Goal: Task Accomplishment & Management: Manage account settings

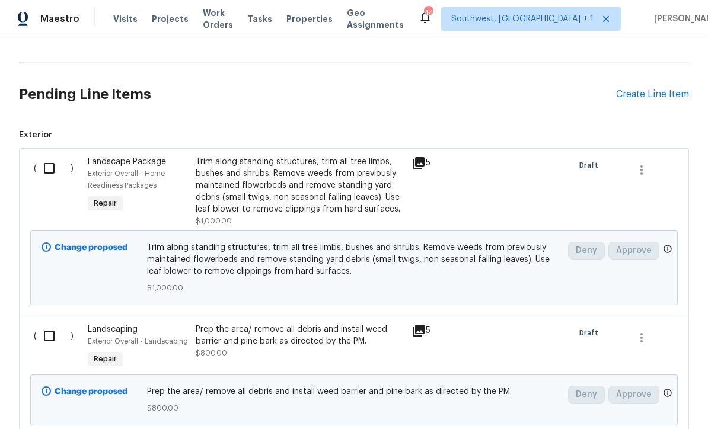
scroll to position [241, 0]
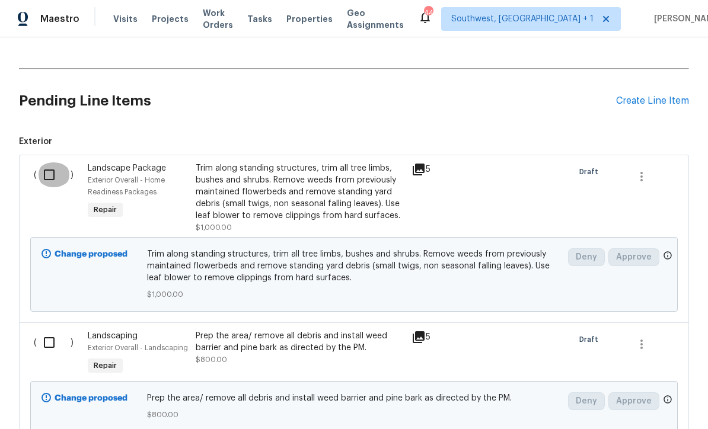
click at [51, 170] on input "checkbox" at bounding box center [54, 174] width 34 height 25
checkbox input "true"
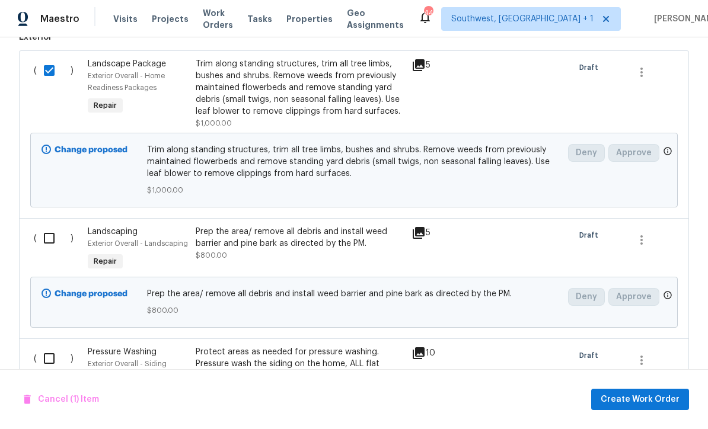
click at [46, 240] on input "checkbox" at bounding box center [54, 238] width 34 height 25
checkbox input "true"
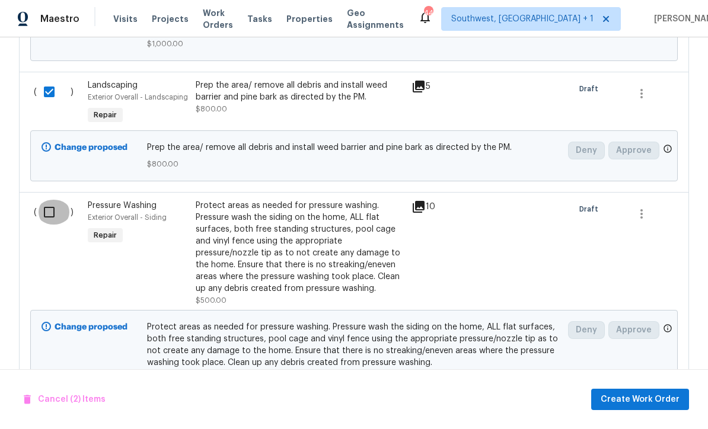
click at [52, 207] on input "checkbox" at bounding box center [54, 212] width 34 height 25
checkbox input "true"
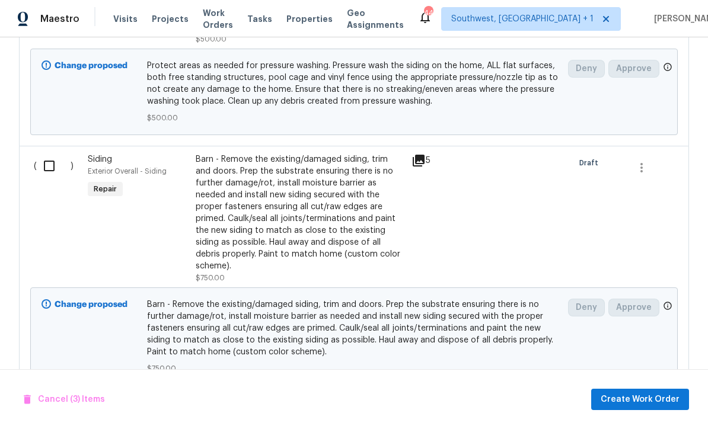
scroll to position [752, 0]
click at [363, 223] on div "Barn - Remove the existing/damaged siding, trim and doors. Prep the substrate e…" at bounding box center [300, 213] width 209 height 119
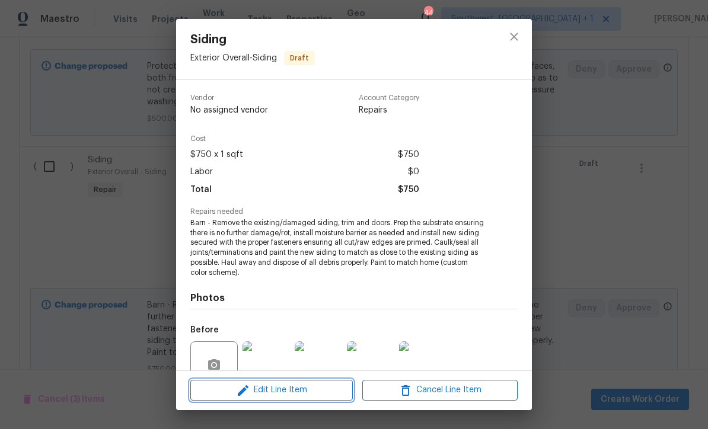
click at [310, 397] on span "Edit Line Item" at bounding box center [271, 390] width 155 height 15
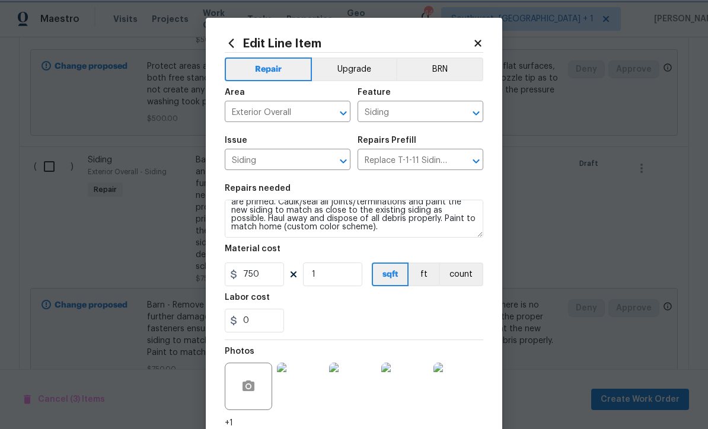
scroll to position [42, 0]
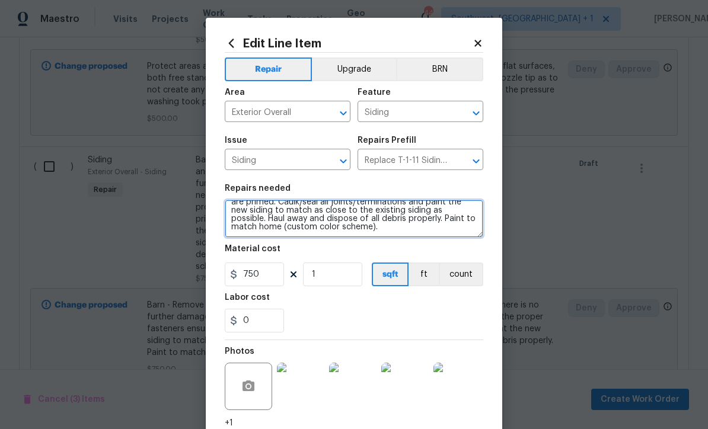
click at [385, 238] on textarea "Barn - Remove the existing/damaged siding, trim and doors. Prep the substrate e…" at bounding box center [354, 219] width 259 height 38
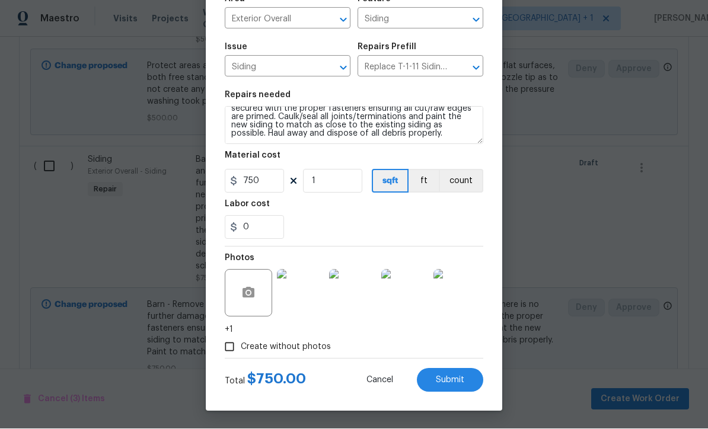
scroll to position [95, 0]
click at [454, 379] on span "Submit" at bounding box center [450, 381] width 28 height 9
type textarea "Barn - Remove the existing/damaged siding, trim and doors. Prep the substrate e…"
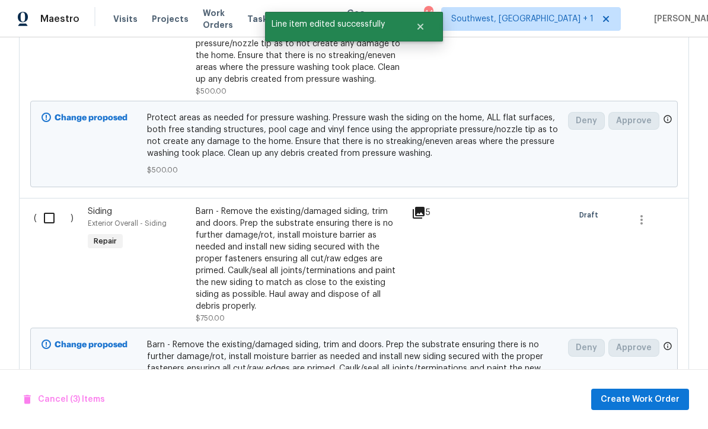
scroll to position [694, 0]
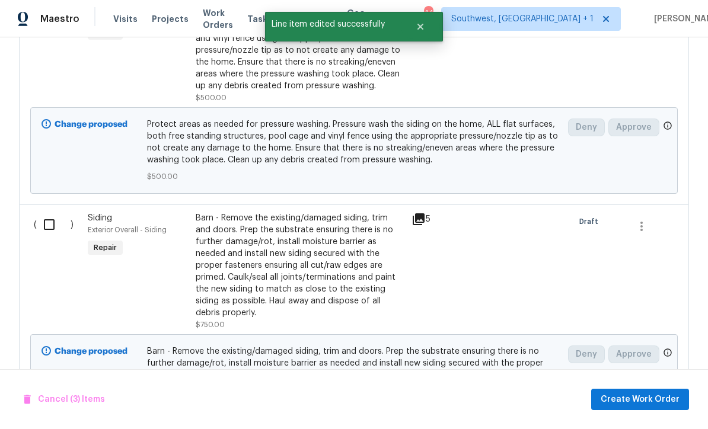
click at [49, 212] on input "checkbox" at bounding box center [54, 224] width 34 height 25
checkbox input "true"
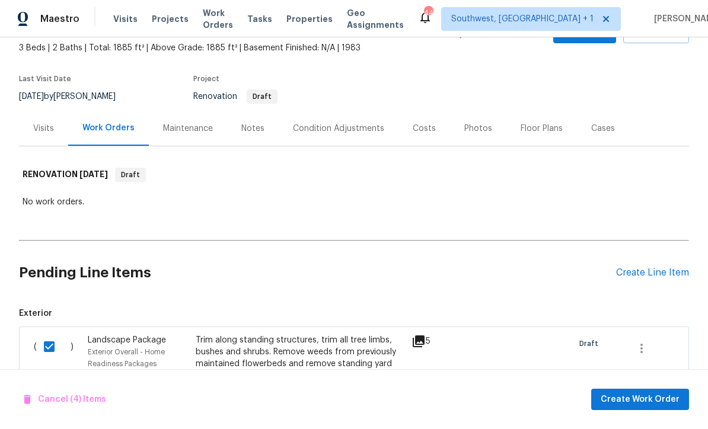
scroll to position [85, 0]
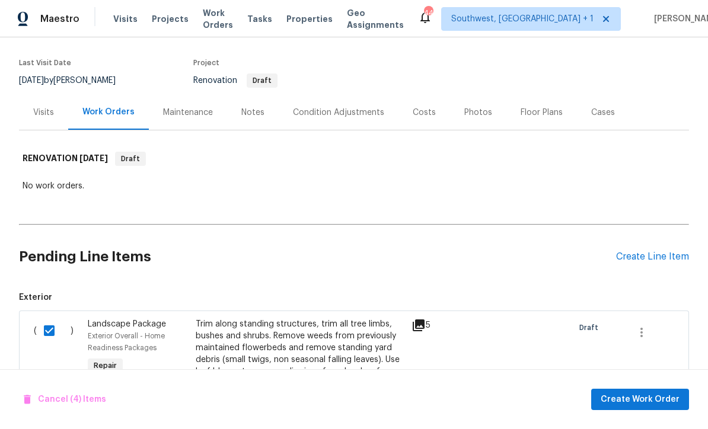
click at [656, 251] on div "Create Line Item" at bounding box center [652, 256] width 73 height 11
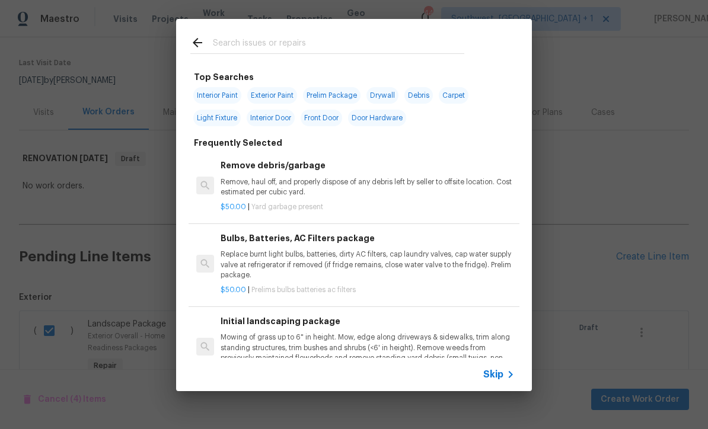
click at [497, 380] on span "Skip" at bounding box center [493, 375] width 20 height 12
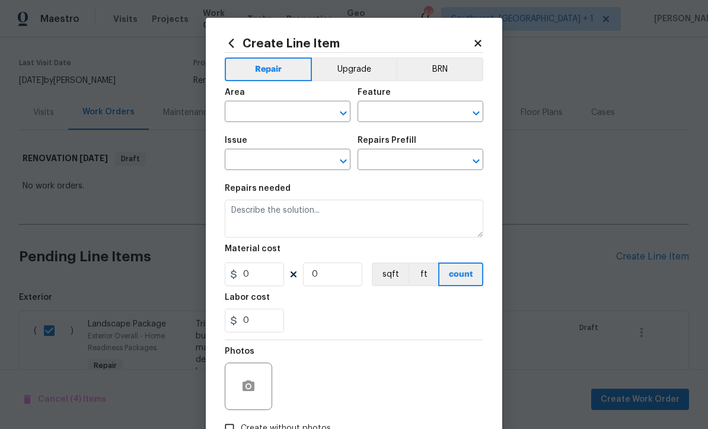
click at [277, 112] on input "text" at bounding box center [271, 113] width 92 height 18
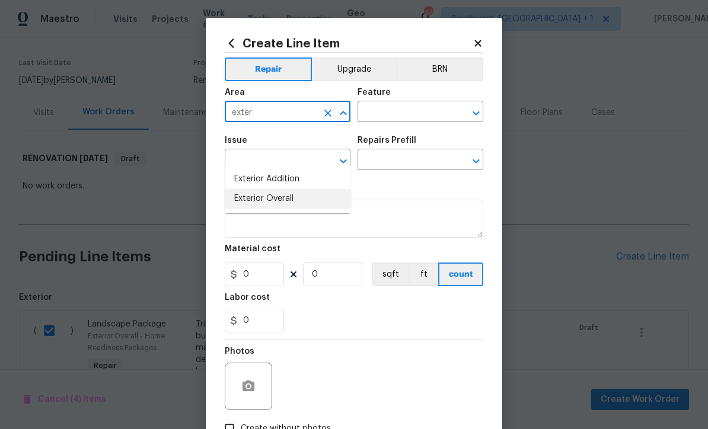
click at [291, 189] on li "Exterior Overall" at bounding box center [288, 199] width 126 height 20
type input "Exterior Overall"
click at [414, 114] on input "text" at bounding box center [404, 113] width 92 height 18
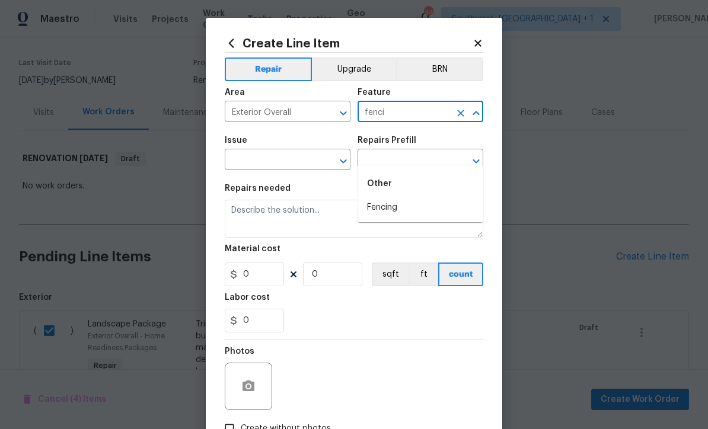
click at [398, 198] on li "Fencing" at bounding box center [421, 208] width 126 height 20
type input "Fencing"
click at [304, 168] on input "text" at bounding box center [271, 161] width 92 height 18
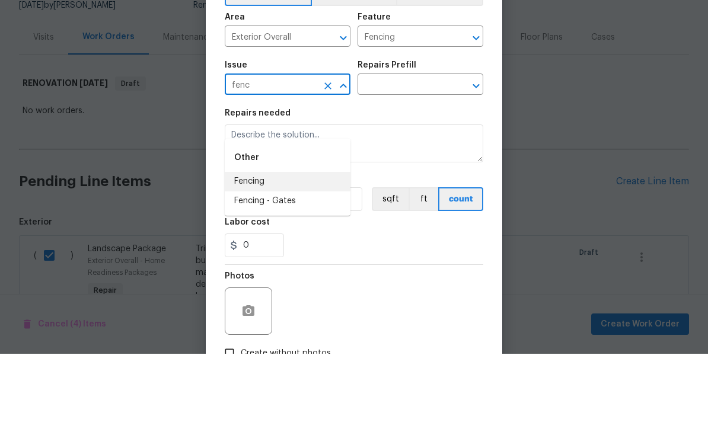
click at [267, 247] on li "Fencing" at bounding box center [288, 257] width 126 height 20
type input "Fencing"
click at [415, 152] on input "text" at bounding box center [404, 161] width 92 height 18
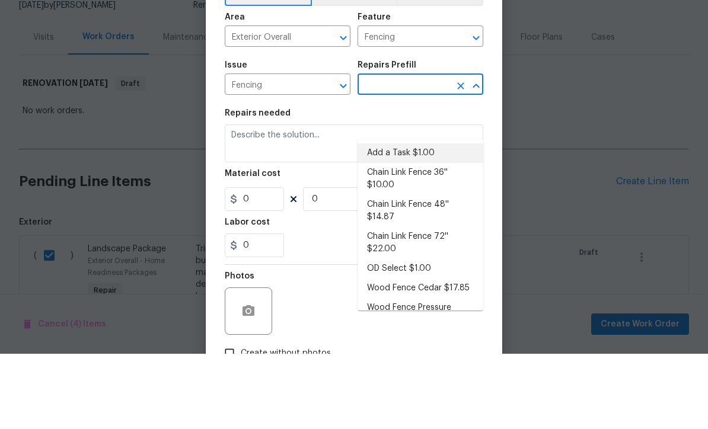
click at [419, 219] on li "Add a Task $1.00" at bounding box center [421, 229] width 126 height 20
type input "Add a Task $1.00"
type textarea "HPM to detail"
type input "1"
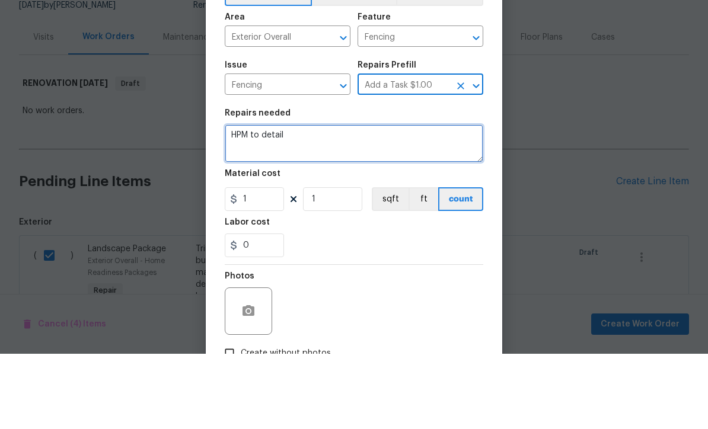
click at [373, 200] on textarea "HPM to detail" at bounding box center [354, 219] width 259 height 38
type textarea "H"
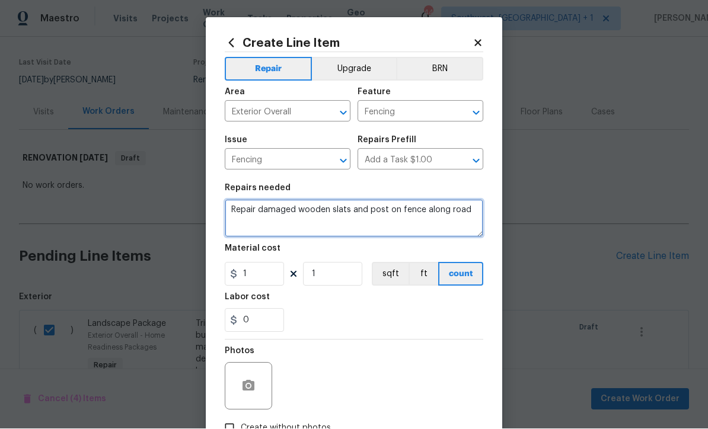
type textarea "Repair damaged wooden slats and post on fence along road"
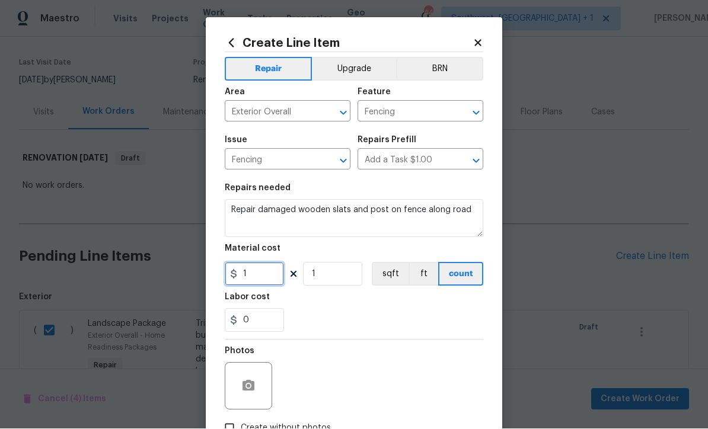
click at [260, 277] on input "1" at bounding box center [254, 275] width 59 height 24
type input "100"
click at [243, 382] on icon "button" at bounding box center [248, 386] width 14 height 14
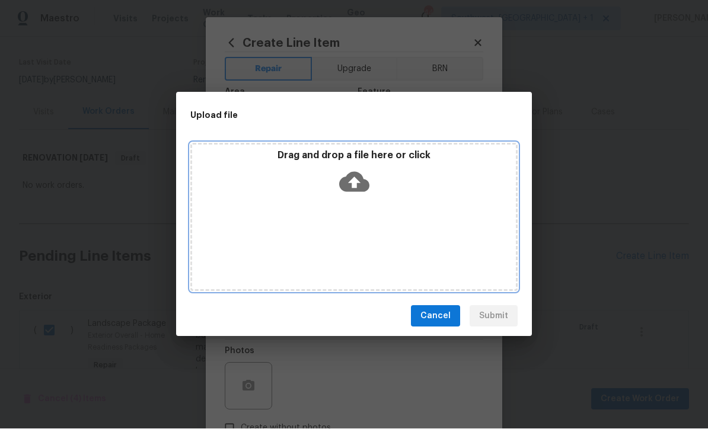
click at [358, 179] on icon at bounding box center [354, 183] width 30 height 20
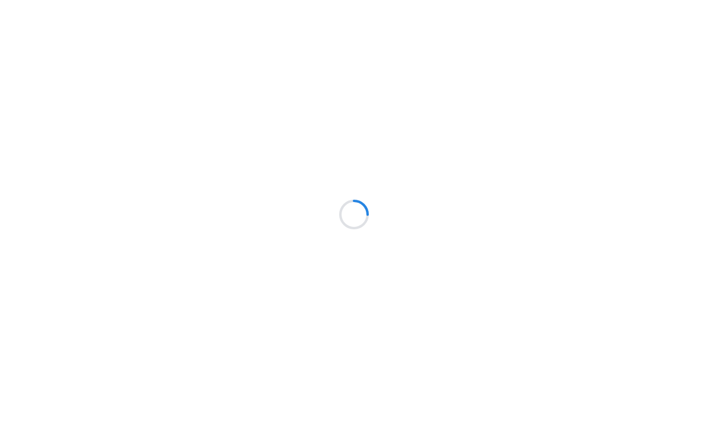
scroll to position [1, 0]
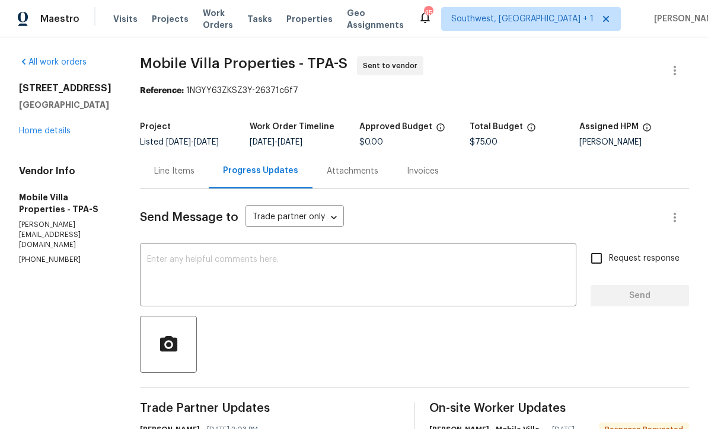
click at [42, 135] on link "Home details" at bounding box center [45, 131] width 52 height 8
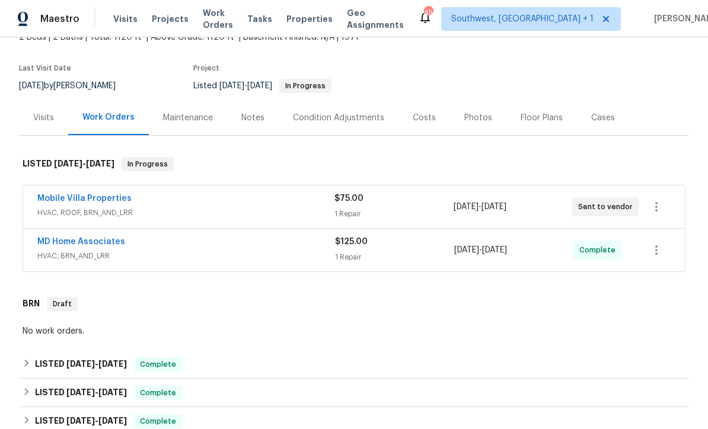
scroll to position [78, 0]
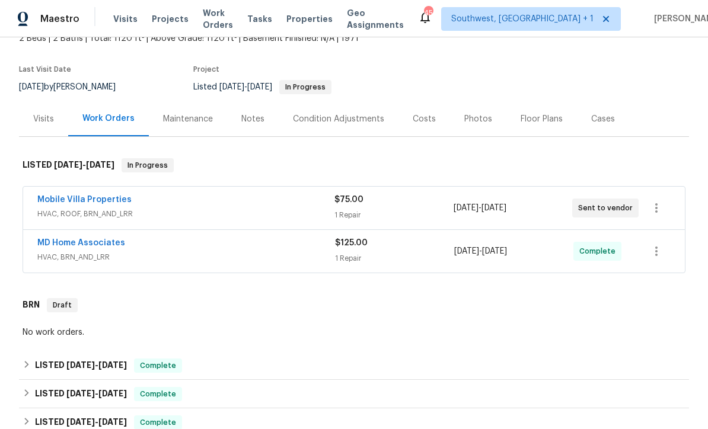
click at [96, 245] on link "MD Home Associates" at bounding box center [81, 243] width 88 height 8
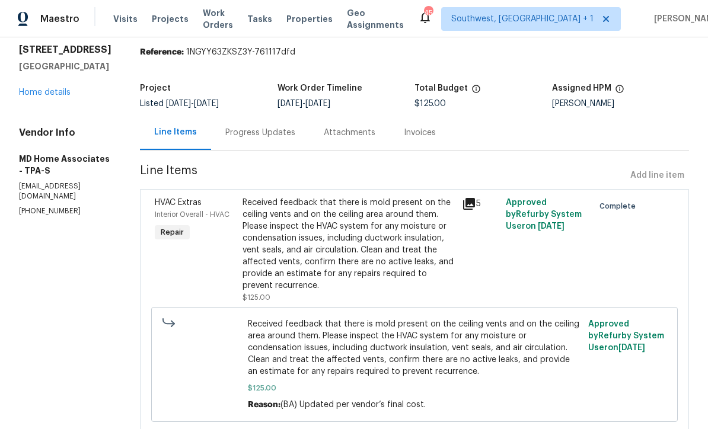
scroll to position [38, 0]
click at [49, 97] on link "Home details" at bounding box center [45, 93] width 52 height 8
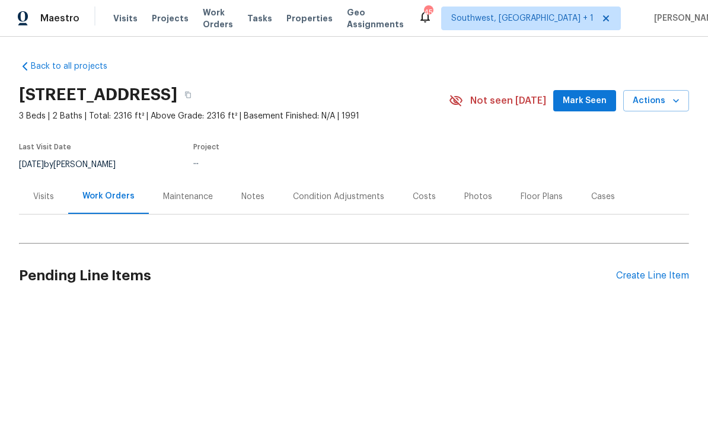
scroll to position [1, 0]
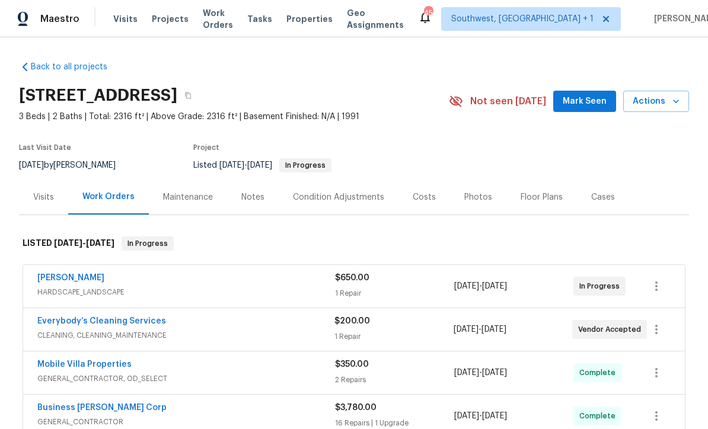
click at [49, 280] on link "[PERSON_NAME]" at bounding box center [70, 278] width 67 height 8
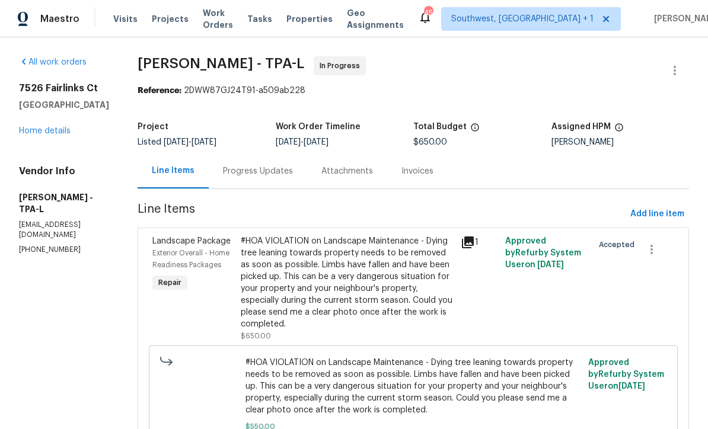
click at [293, 173] on div "Progress Updates" at bounding box center [258, 171] width 70 height 12
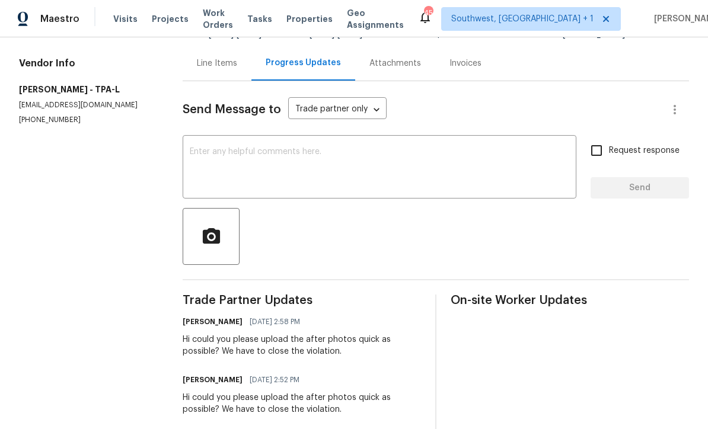
scroll to position [107, 0]
click at [337, 162] on textarea at bounding box center [379, 169] width 379 height 42
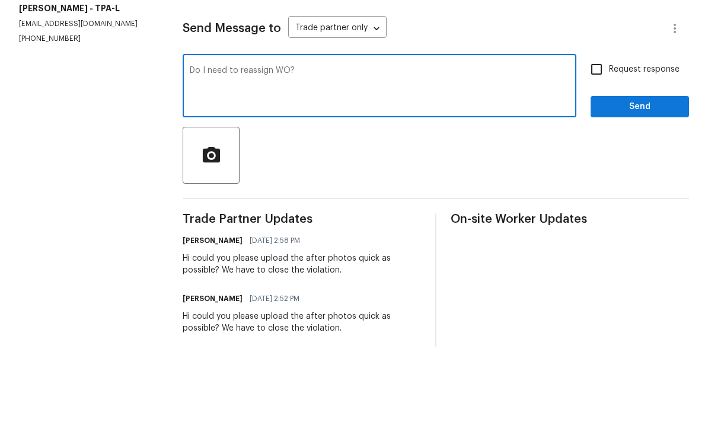
type textarea "Do I need to reassign WO?"
click at [598, 139] on input "Request response" at bounding box center [596, 151] width 25 height 25
checkbox input "true"
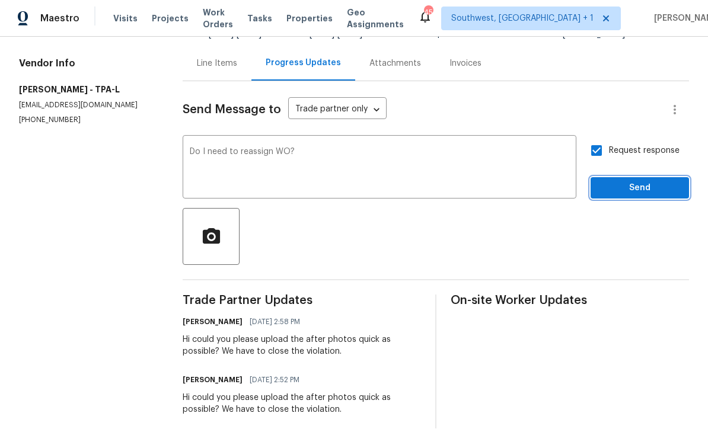
click at [637, 181] on span "Send" at bounding box center [639, 188] width 79 height 15
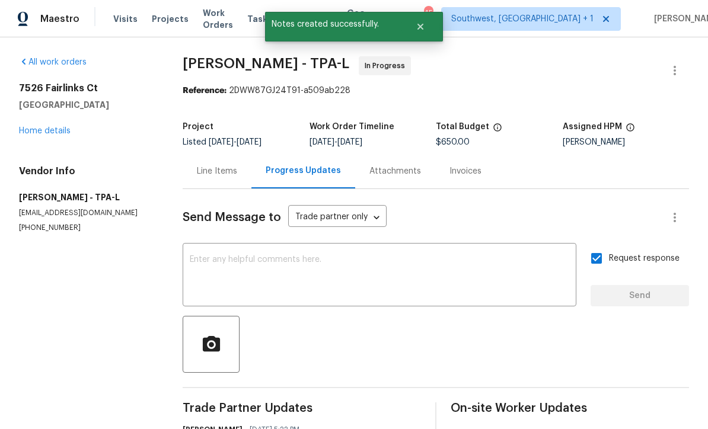
scroll to position [0, 0]
click at [122, 18] on span "Visits" at bounding box center [125, 19] width 24 height 12
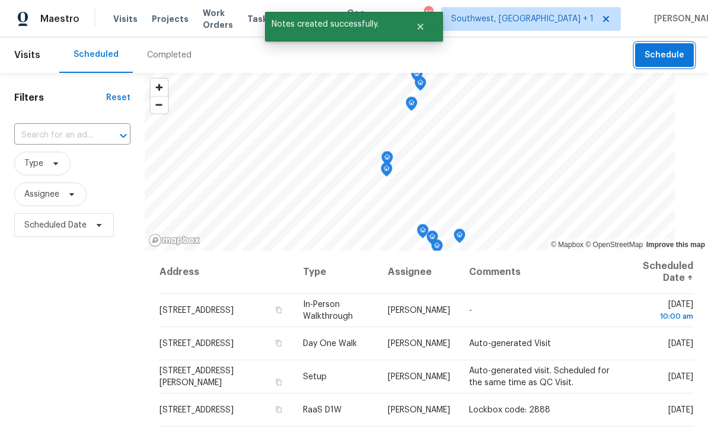
click at [666, 56] on span "Schedule" at bounding box center [665, 55] width 40 height 15
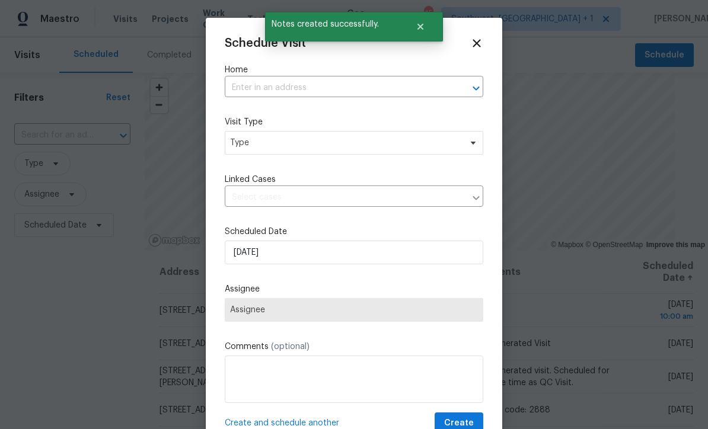
click at [294, 91] on input "text" at bounding box center [337, 88] width 225 height 18
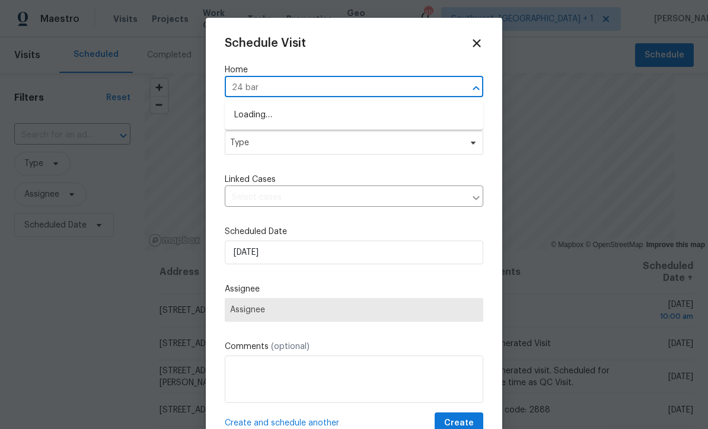
type input "24 bari"
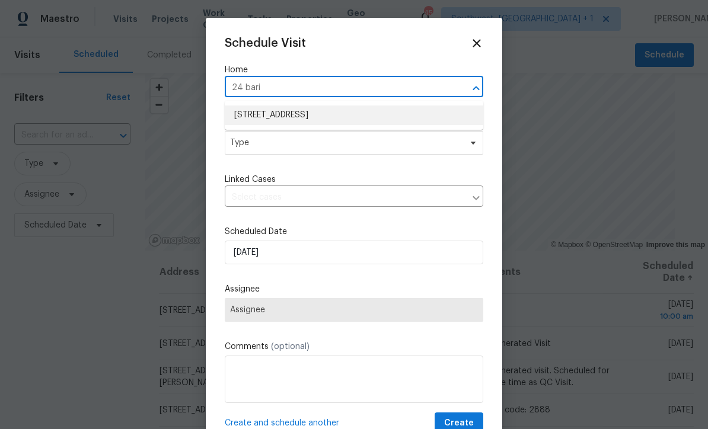
click at [347, 117] on li "[STREET_ADDRESS]" at bounding box center [354, 116] width 259 height 20
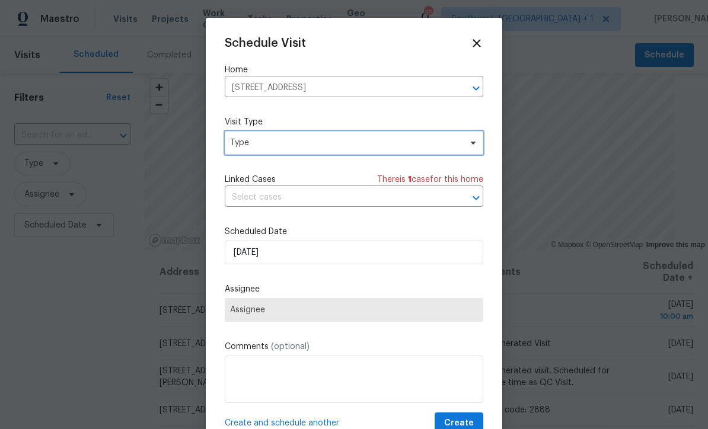
click at [353, 146] on span "Type" at bounding box center [345, 143] width 231 height 12
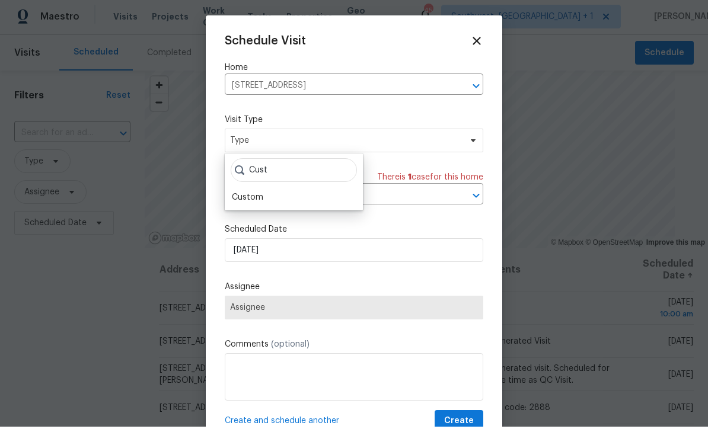
scroll to position [2, 0]
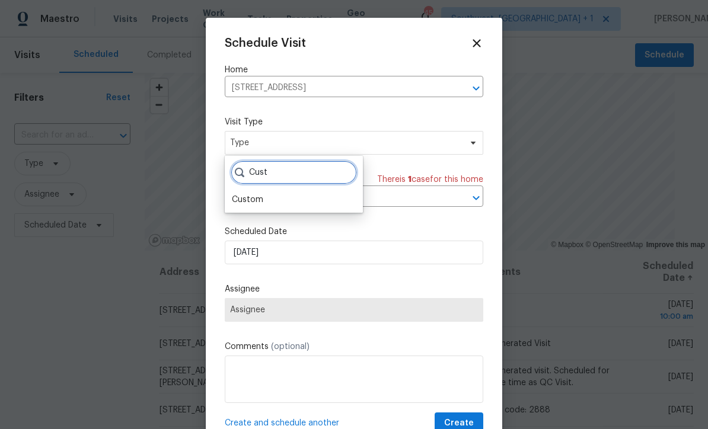
type input "Cust"
click at [272, 200] on div "Custom" at bounding box center [293, 200] width 131 height 17
click at [259, 203] on div "Custom" at bounding box center [247, 200] width 31 height 12
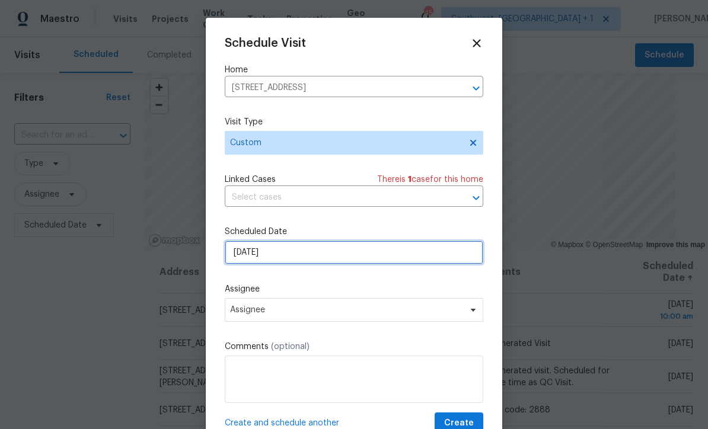
click at [316, 259] on input "[DATE]" at bounding box center [354, 253] width 259 height 24
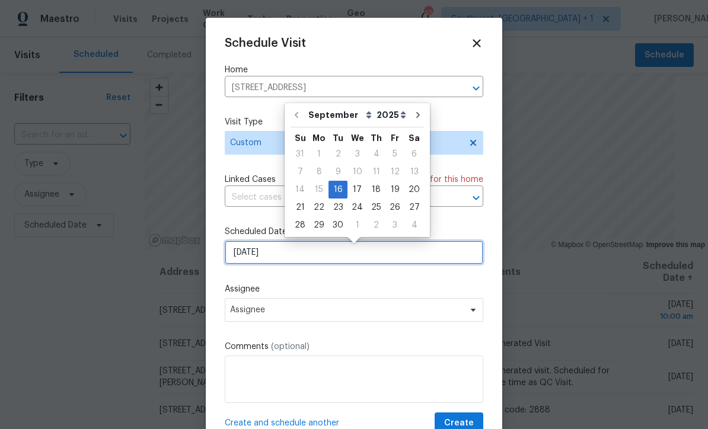
scroll to position [2, 0]
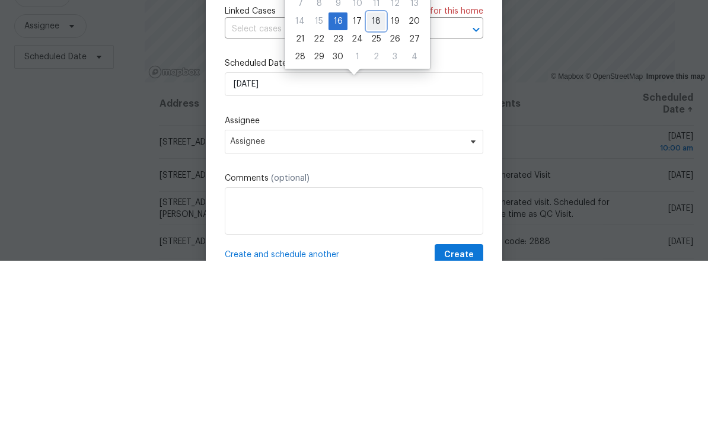
click at [373, 181] on div "18" at bounding box center [376, 189] width 18 height 17
type input "[DATE]"
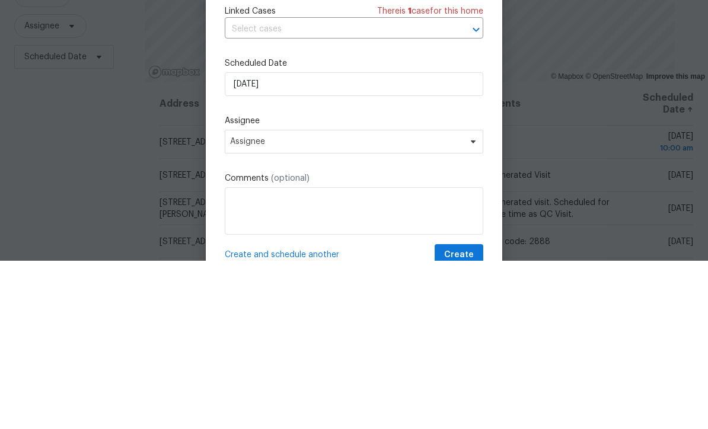
scroll to position [39, 0]
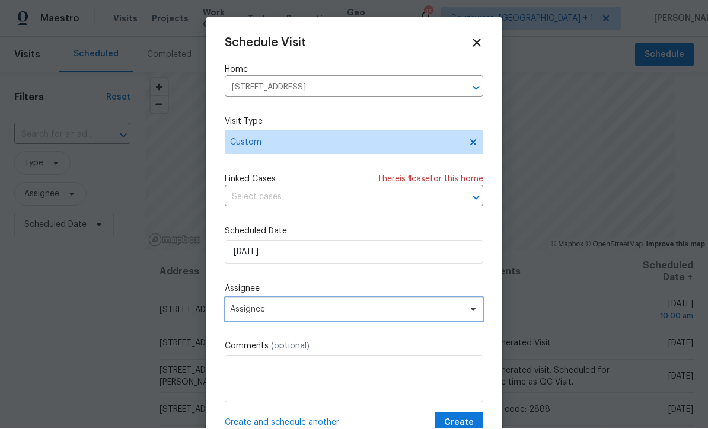
click at [295, 315] on span "Assignee" at bounding box center [346, 309] width 232 height 9
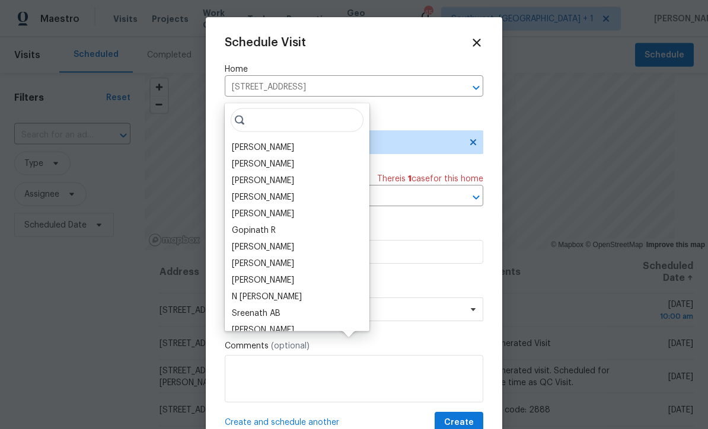
click at [294, 139] on div "[PERSON_NAME]" at bounding box center [297, 147] width 138 height 17
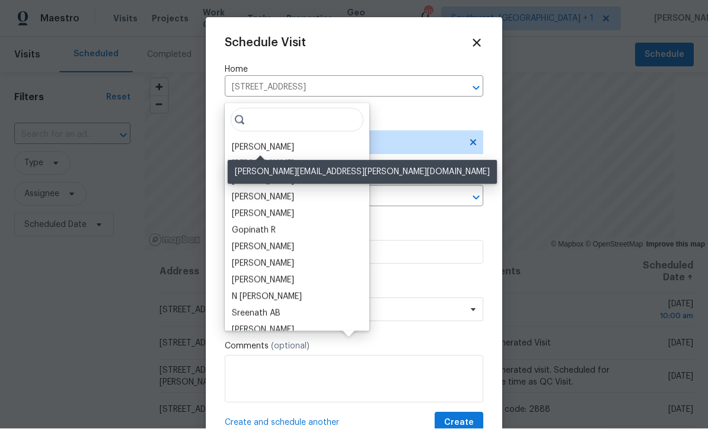
click at [286, 142] on div "[PERSON_NAME]" at bounding box center [263, 148] width 62 height 12
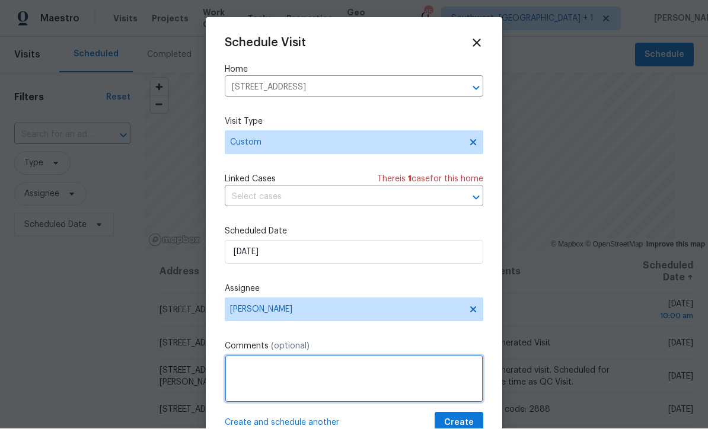
click at [298, 373] on textarea at bounding box center [354, 379] width 259 height 47
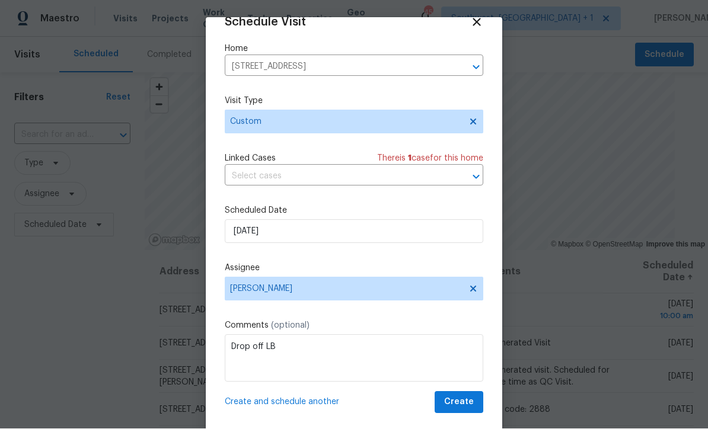
scroll to position [23, 0]
type textarea "Drop off LB"
click at [468, 407] on span "Create" at bounding box center [459, 402] width 30 height 15
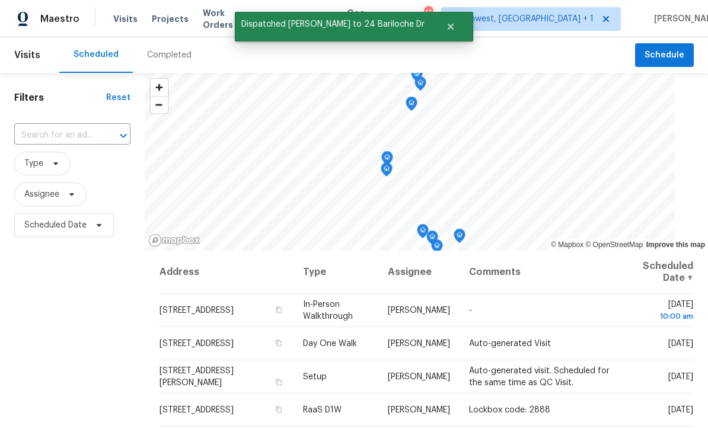
click at [89, 142] on input "text" at bounding box center [55, 135] width 83 height 18
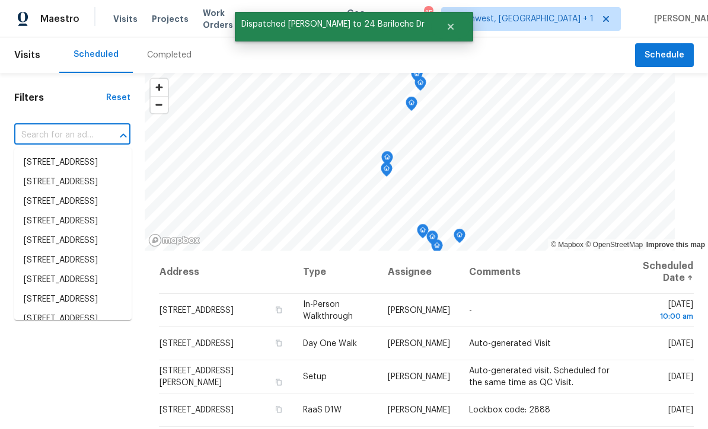
scroll to position [0, 0]
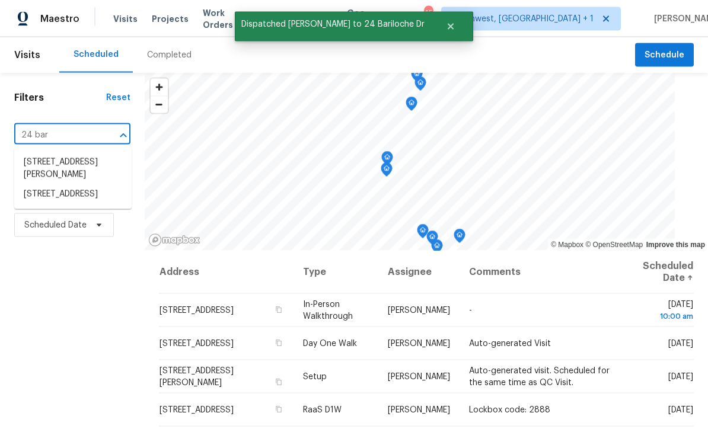
type input "24 bari"
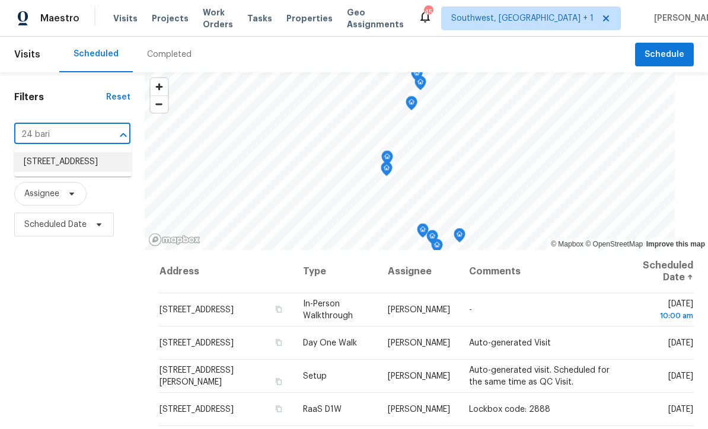
click at [76, 170] on li "[STREET_ADDRESS]" at bounding box center [72, 163] width 117 height 20
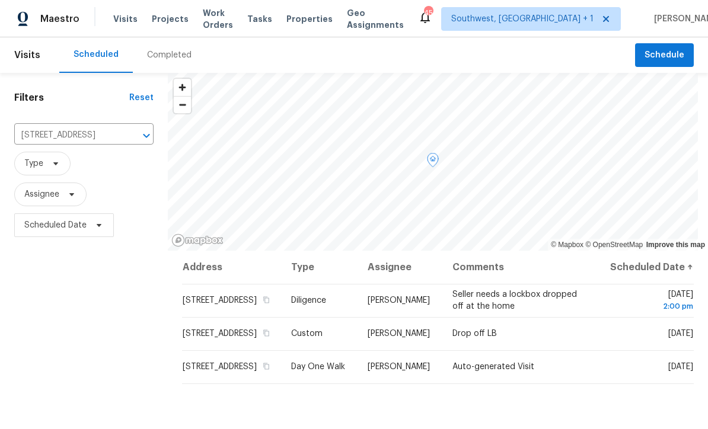
click at [0, 0] on icon at bounding box center [0, 0] width 0 height 0
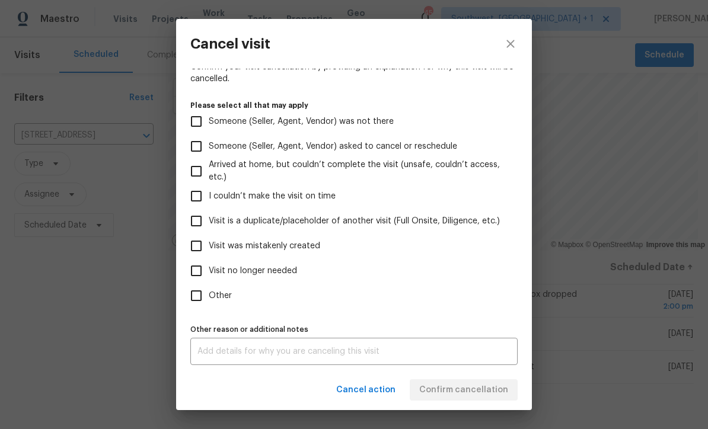
scroll to position [100, 0]
click at [195, 276] on input "Visit no longer needed" at bounding box center [196, 271] width 25 height 25
checkbox input "true"
click at [199, 248] on input "Visit was mistakenly created" at bounding box center [196, 246] width 25 height 25
checkbox input "true"
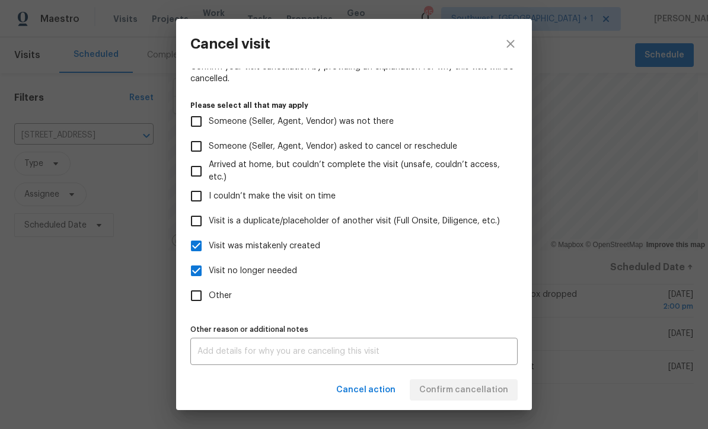
click at [194, 220] on input "Visit is a duplicate/placeholder of another visit (Full Onsite, Diligence, etc.)" at bounding box center [196, 221] width 25 height 25
checkbox input "true"
click at [192, 243] on input "Visit was mistakenly created" at bounding box center [196, 246] width 25 height 25
checkbox input "false"
click at [197, 276] on input "Visit no longer needed" at bounding box center [196, 271] width 25 height 25
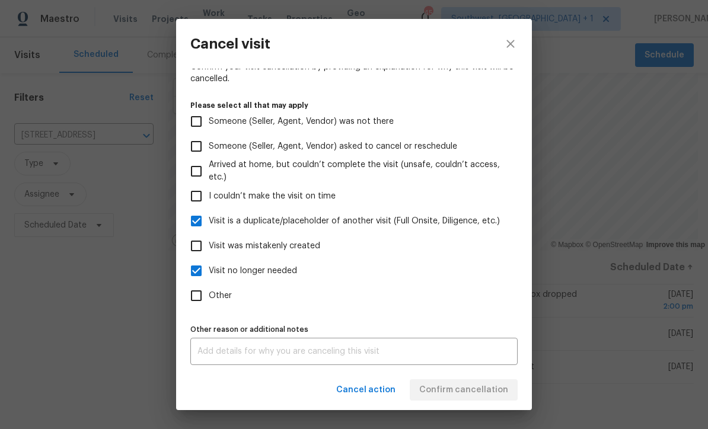
checkbox input "false"
click at [318, 355] on textarea at bounding box center [353, 351] width 313 height 8
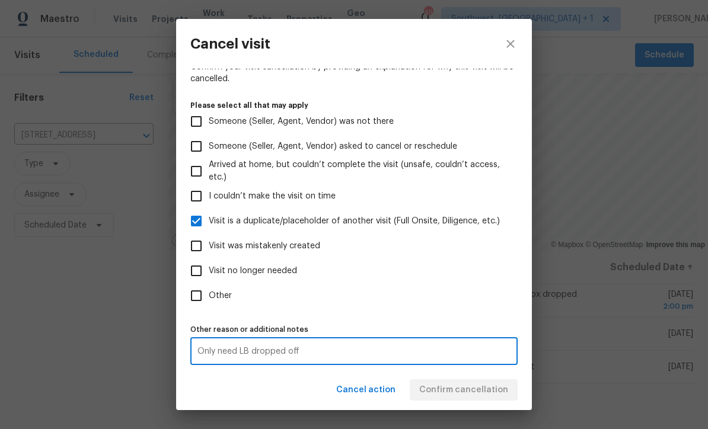
scroll to position [0, 0]
type textarea "Only need LB dropped off"
click at [207, 222] on input "Visit is a duplicate/placeholder of another visit (Full Onsite, Diligence, etc.)" at bounding box center [196, 221] width 25 height 25
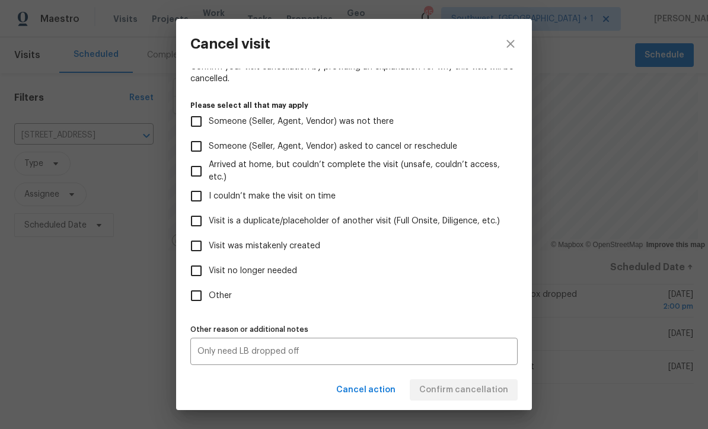
click at [198, 219] on input "Visit is a duplicate/placeholder of another visit (Full Onsite, Diligence, etc.)" at bounding box center [196, 221] width 25 height 25
checkbox input "true"
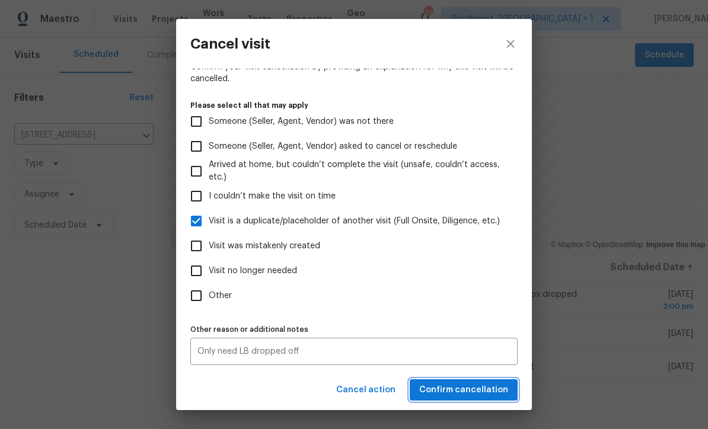
click at [487, 394] on span "Confirm cancellation" at bounding box center [463, 390] width 89 height 15
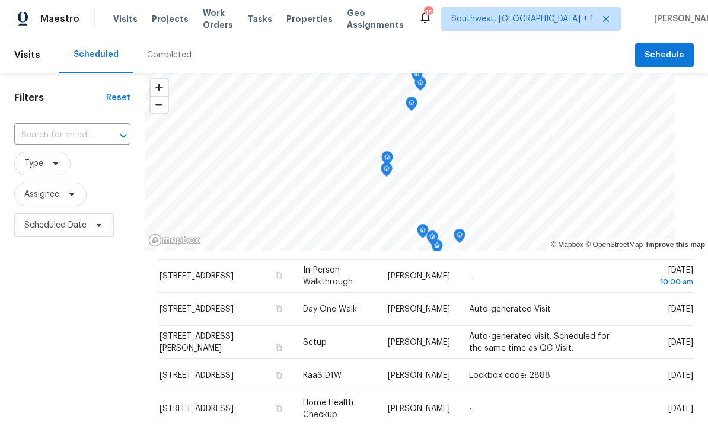
scroll to position [16, 0]
